Goal: Task Accomplishment & Management: Complete application form

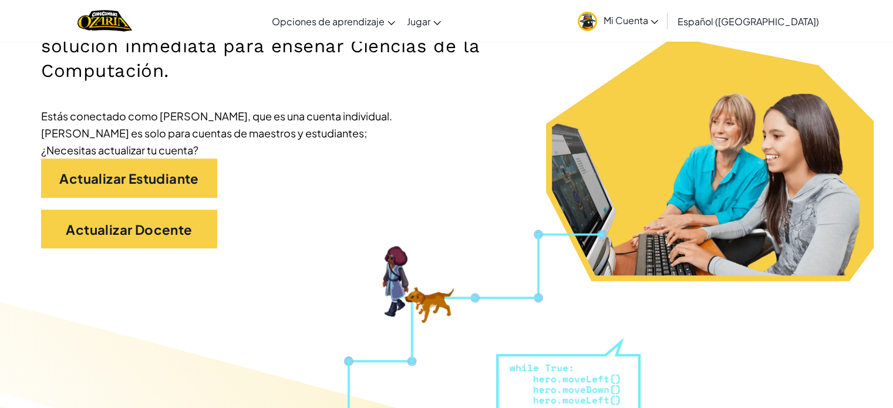
scroll to position [222, 0]
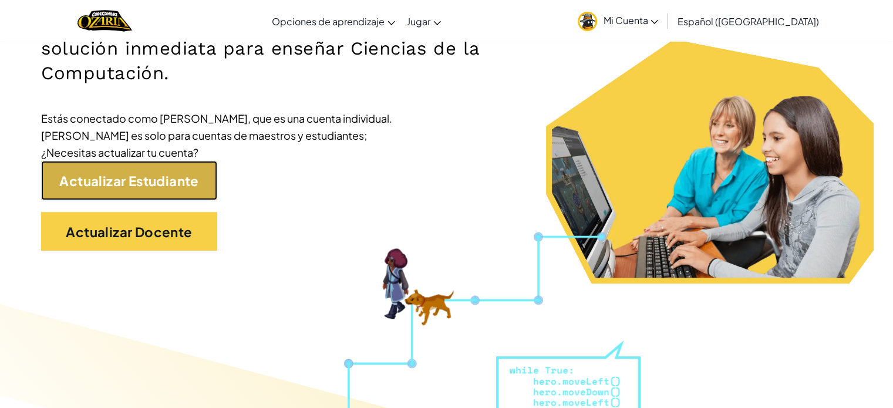
click at [202, 183] on link "Actualizar Estudiante" at bounding box center [129, 180] width 176 height 39
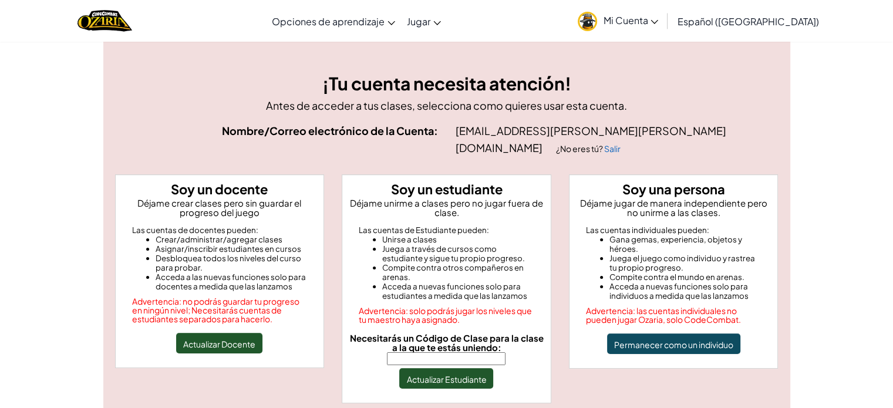
click at [427, 352] on input "Necesitarás un Código de Clase para la clase a la que te estás uniendo:" at bounding box center [446, 358] width 119 height 13
type input "BoatNetClass"
click at [456, 374] on font "Actualizar Estudiante" at bounding box center [446, 379] width 80 height 11
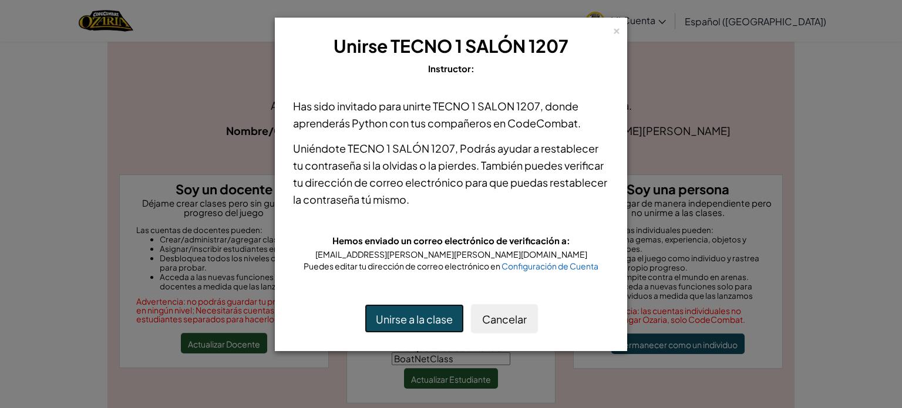
click at [372, 312] on button "Unirse a la clase" at bounding box center [414, 318] width 99 height 29
click at [402, 318] on font "Unirse a la clase" at bounding box center [414, 319] width 77 height 14
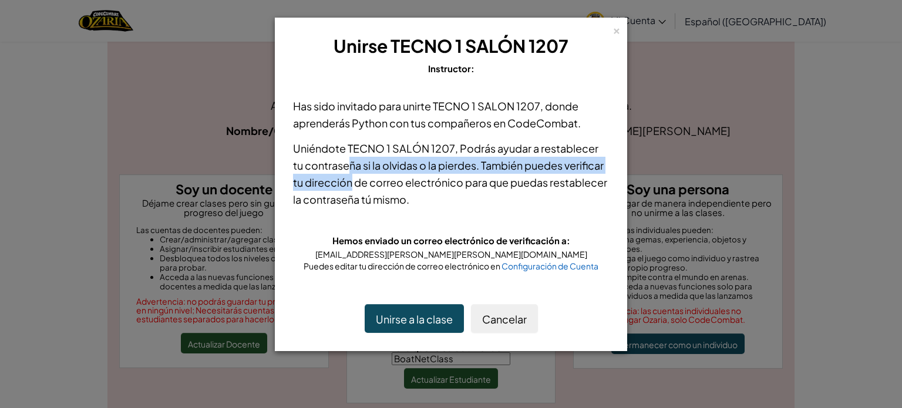
drag, startPoint x: 352, startPoint y: 177, endPoint x: 349, endPoint y: 170, distance: 7.6
click at [349, 170] on font "Podrás ayudar a restablecer tu contraseña si la olvidas o la pierdes. También p…" at bounding box center [450, 173] width 314 height 65
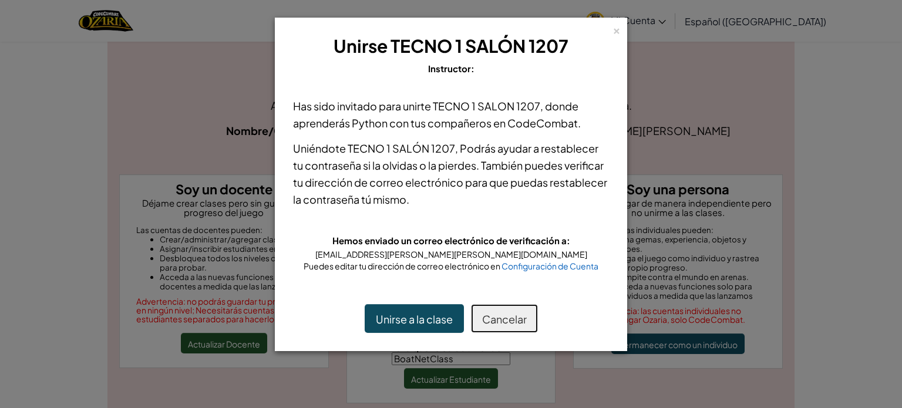
click at [516, 307] on button "Cancelar" at bounding box center [504, 318] width 67 height 29
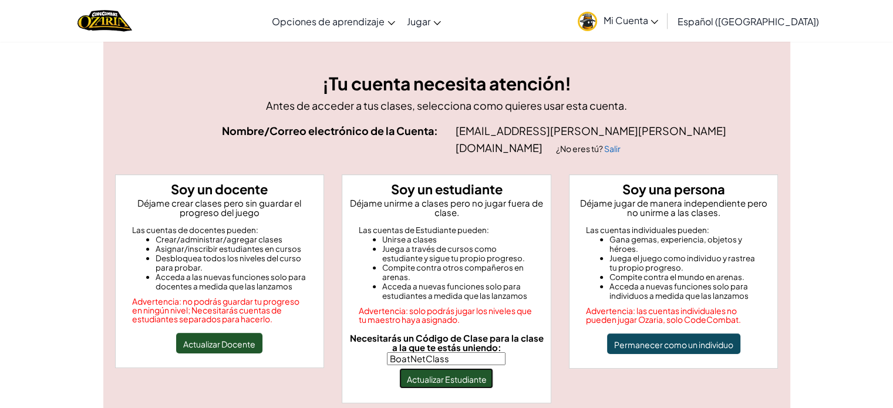
click at [485, 368] on button "Actualizar Estudiante" at bounding box center [446, 378] width 94 height 21
